Goal: Task Accomplishment & Management: Complete application form

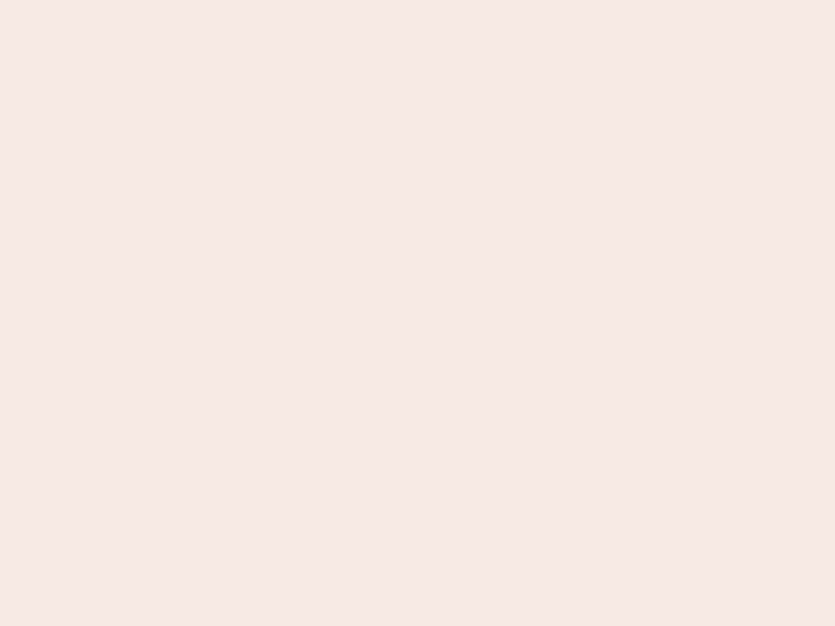
click at [418, 313] on nb-app "Almost there Thank you for registering for Newbook. Your account is under revie…" at bounding box center [417, 313] width 835 height 626
click at [418, 0] on nb-app "Almost there Thank you for registering for Newbook. Your account is under revie…" at bounding box center [417, 313] width 835 height 626
click at [446, 0] on nb-app "Almost there Thank you for registering for Newbook. Your account is under revie…" at bounding box center [417, 313] width 835 height 626
click at [418, 313] on nb-app "Almost there Thank you for registering for Newbook. Your account is under revie…" at bounding box center [417, 313] width 835 height 626
click at [418, 0] on nb-app "Almost there Thank you for registering for Newbook. Your account is under revie…" at bounding box center [417, 313] width 835 height 626
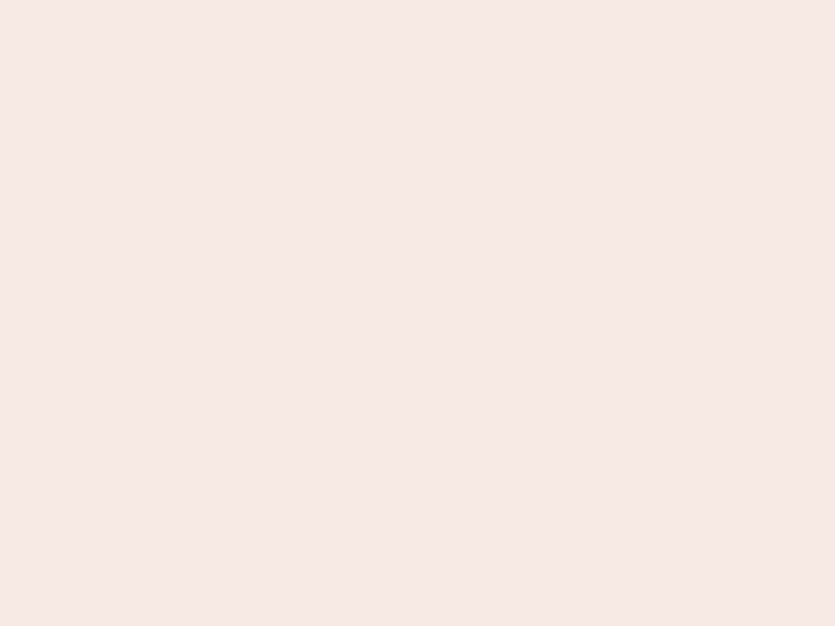
click at [292, 0] on nb-app "Almost there Thank you for registering for Newbook. Your account is under revie…" at bounding box center [417, 313] width 835 height 626
click at [418, 313] on nb-app "Almost there Thank you for registering for Newbook. Your account is under revie…" at bounding box center [417, 313] width 835 height 626
click at [418, 0] on nb-app "Almost there Thank you for registering for Newbook. Your account is under revie…" at bounding box center [417, 313] width 835 height 626
click at [292, 0] on nb-app "Almost there Thank you for registering for Newbook. Your account is under revie…" at bounding box center [417, 313] width 835 height 626
click at [418, 313] on nb-app "Almost there Thank you for registering for Newbook. Your account is under revie…" at bounding box center [417, 313] width 835 height 626
